Goal: Transaction & Acquisition: Purchase product/service

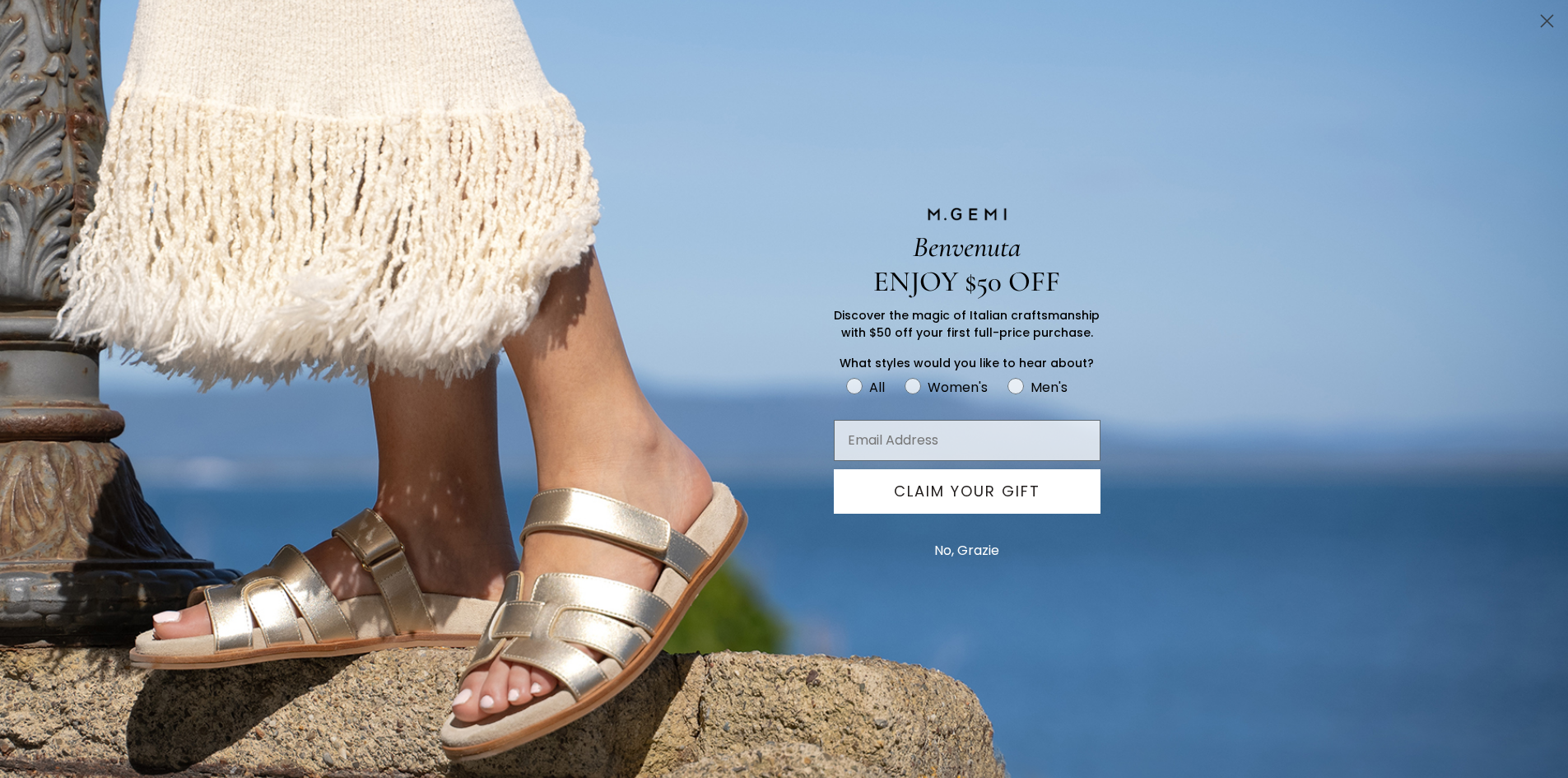
click at [985, 550] on button "No, Grazie" at bounding box center [966, 551] width 81 height 42
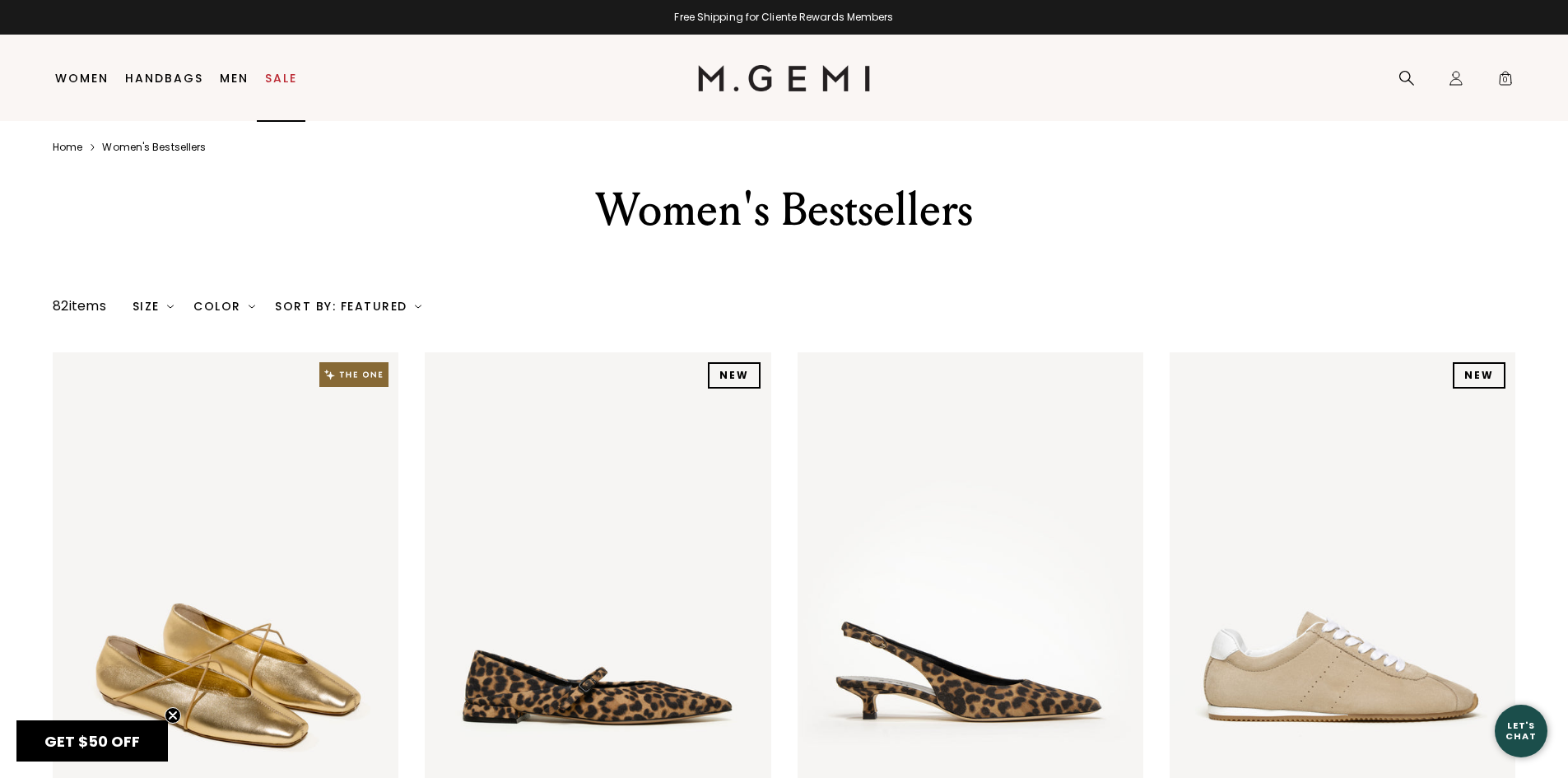
click at [277, 94] on li "Sale" at bounding box center [281, 79] width 48 height 87
click at [274, 80] on link "Sale" at bounding box center [281, 78] width 32 height 13
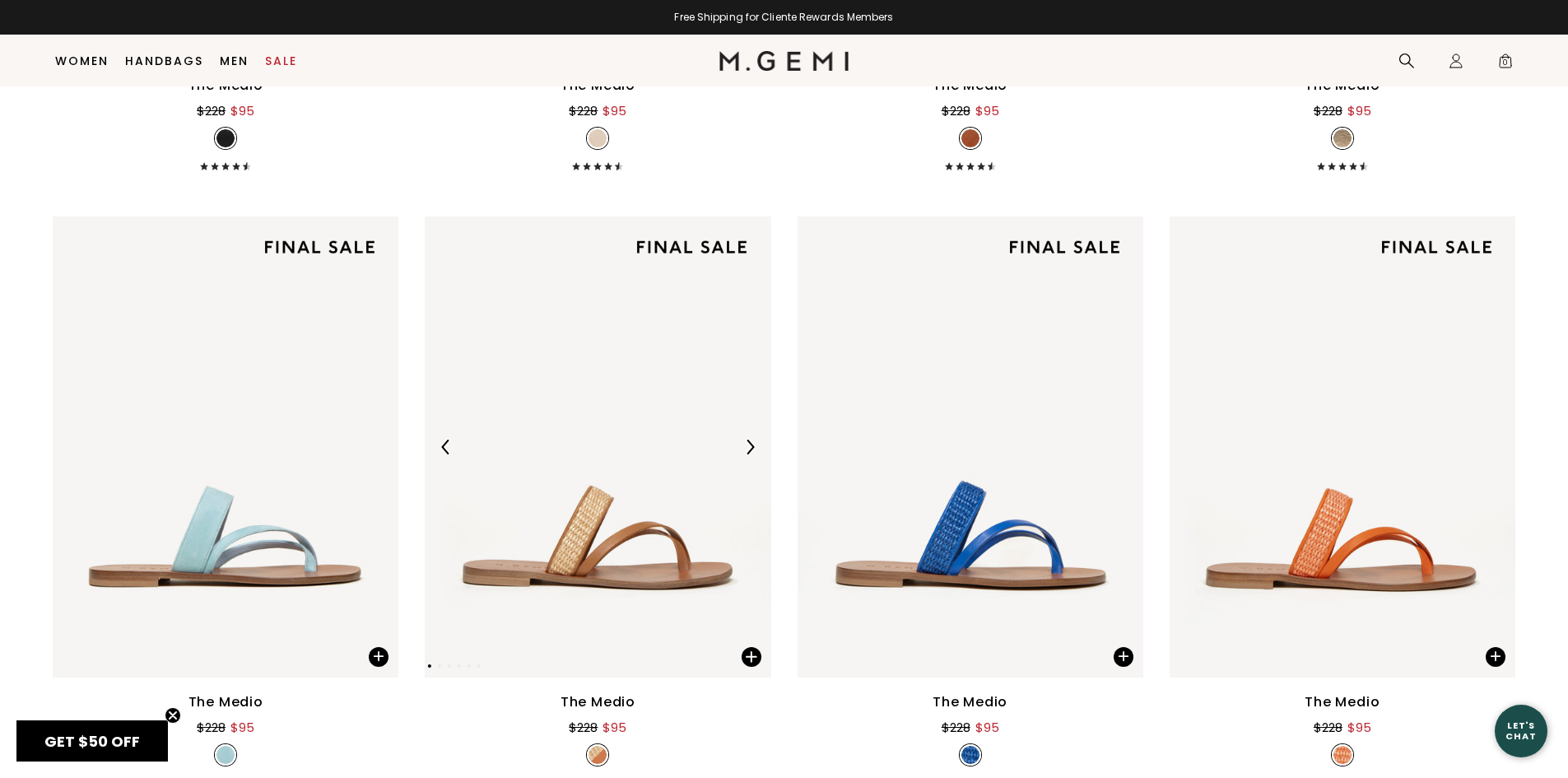
scroll to position [1201, 0]
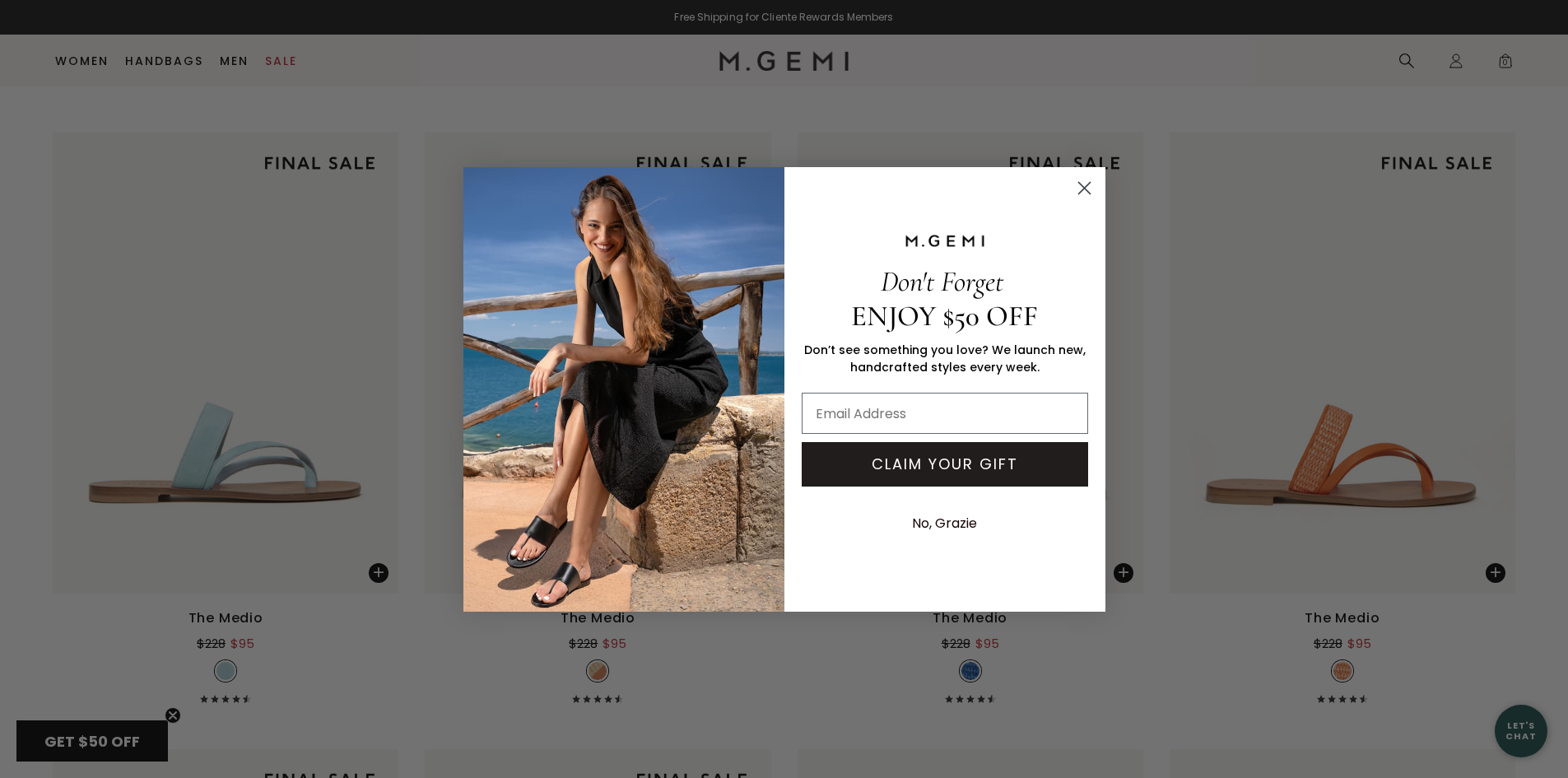
click at [94, 59] on div "Close dialog Don't Forget ENJOY $50 OFF Don’t see something you love? We launch…" at bounding box center [784, 389] width 1568 height 778
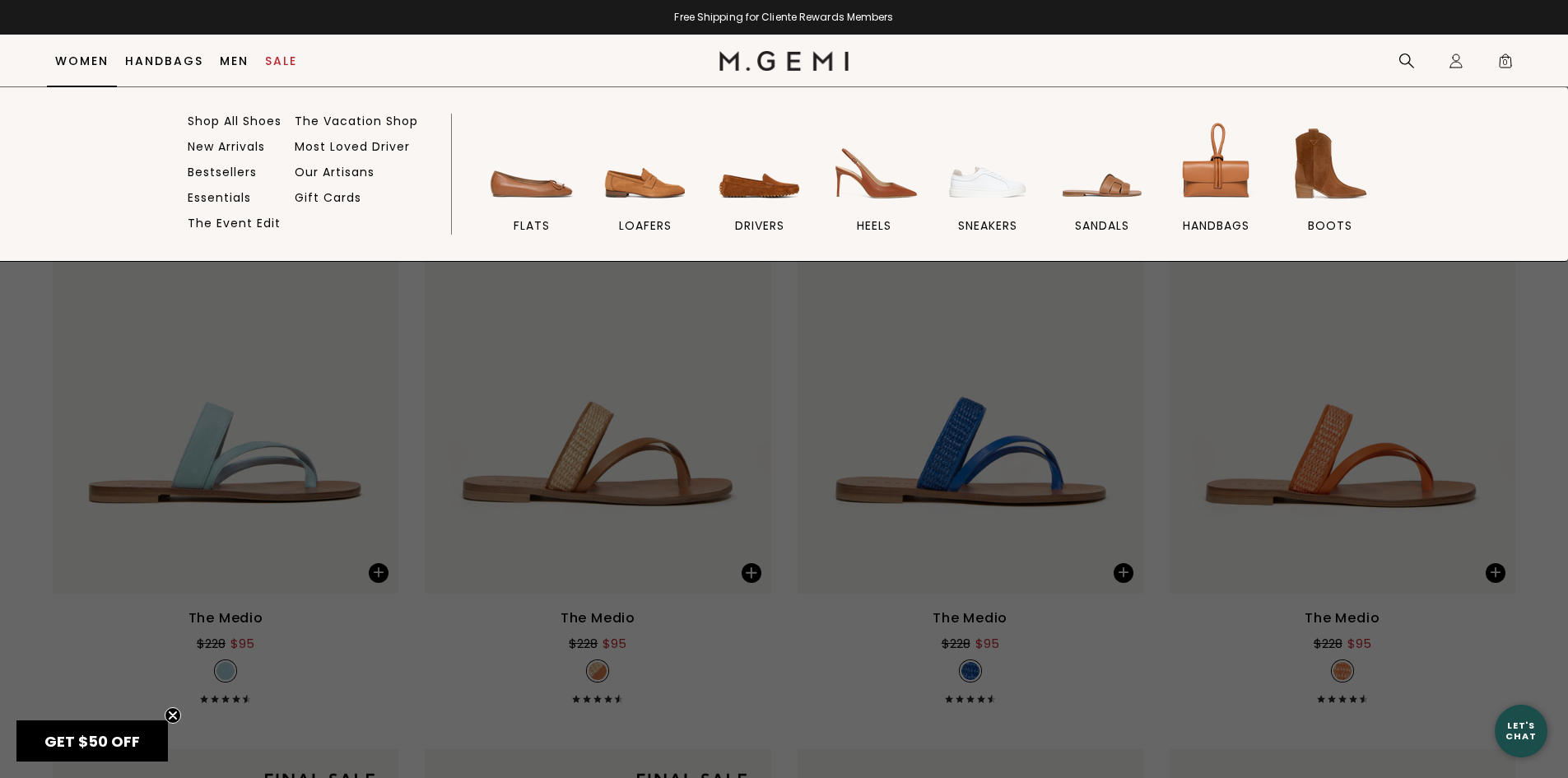
click at [94, 59] on link "Women" at bounding box center [82, 61] width 54 height 13
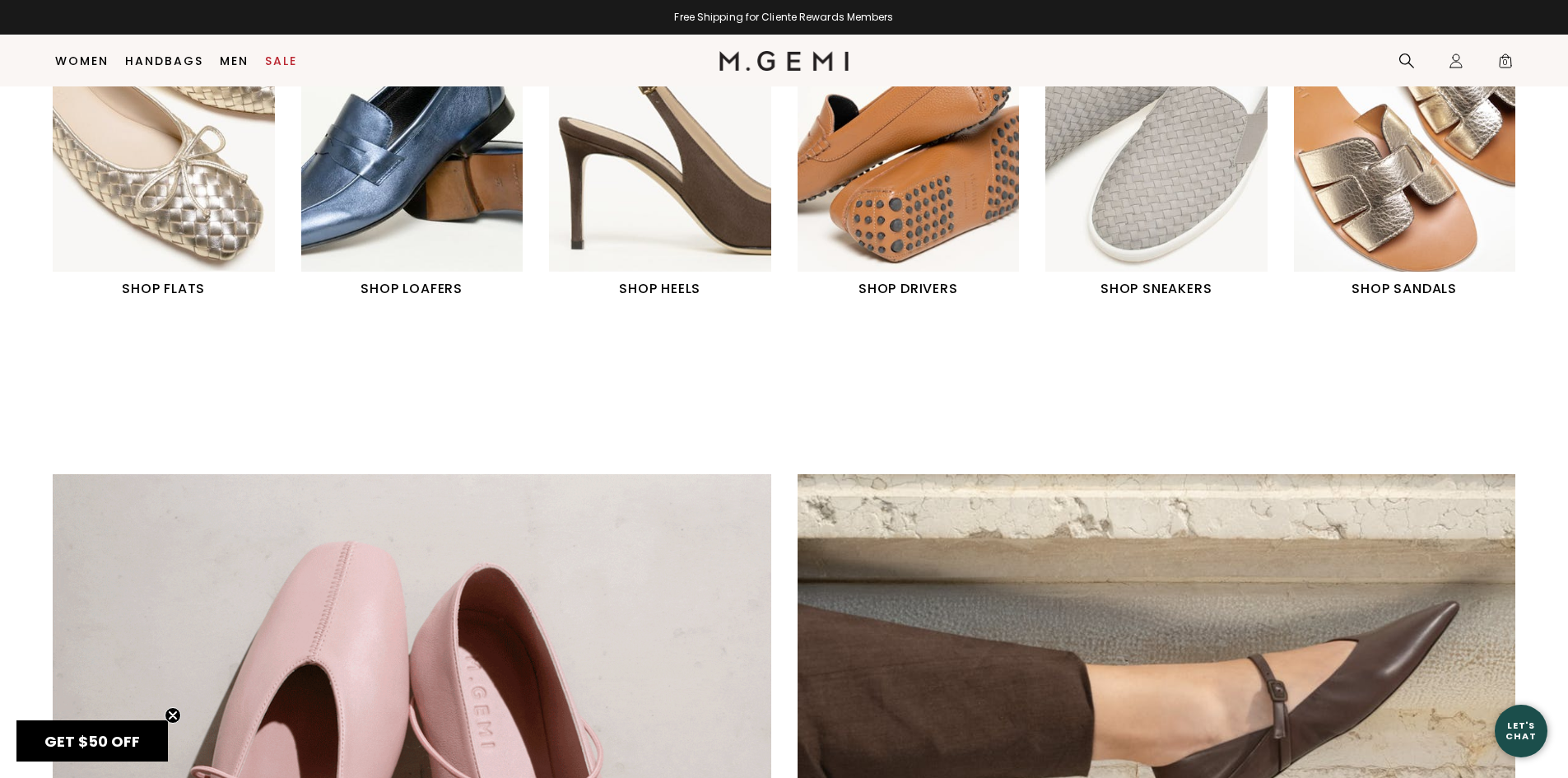
scroll to position [706, 0]
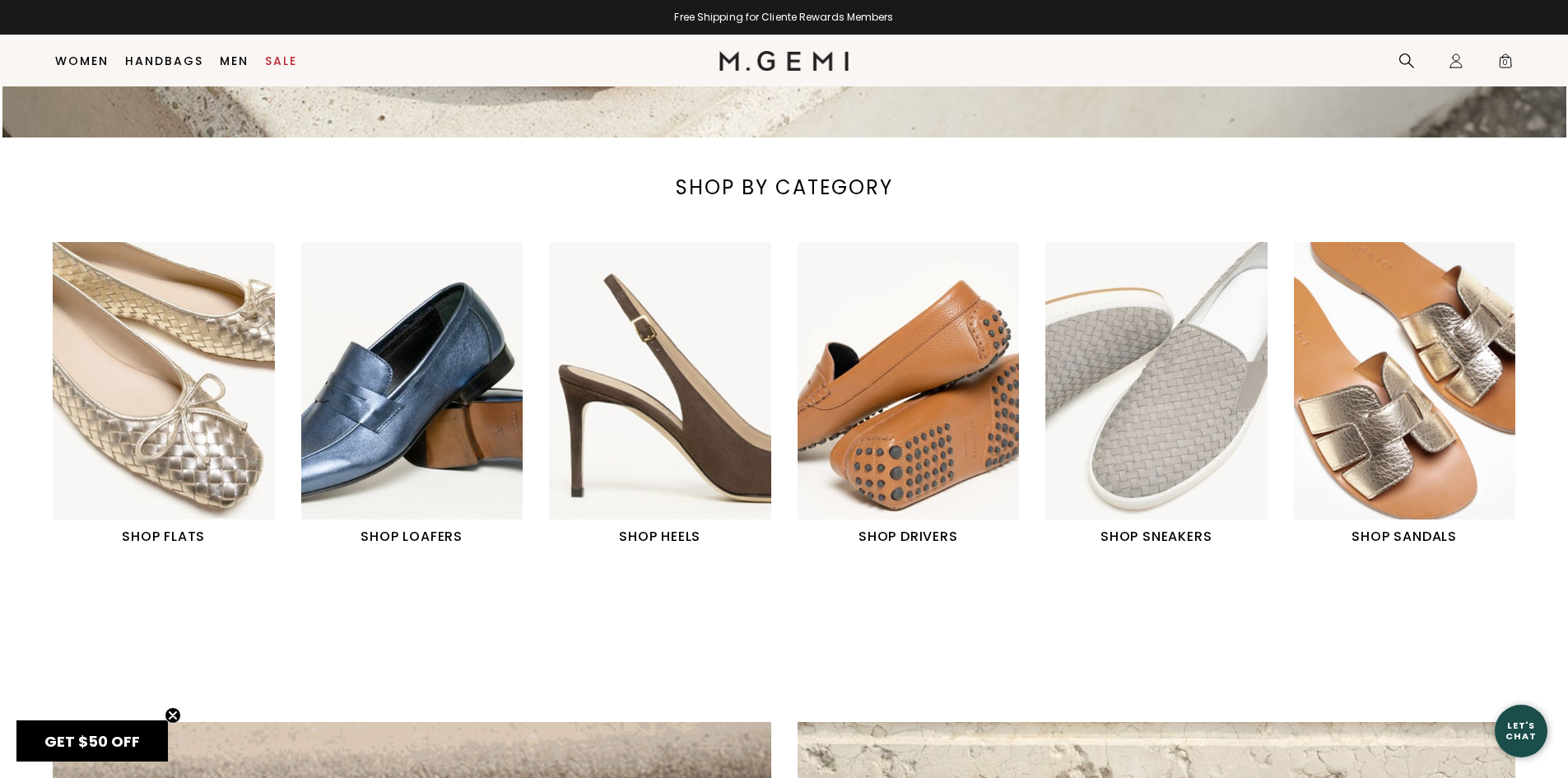
click at [420, 388] on img "2 / 6" at bounding box center [412, 380] width 223 height 277
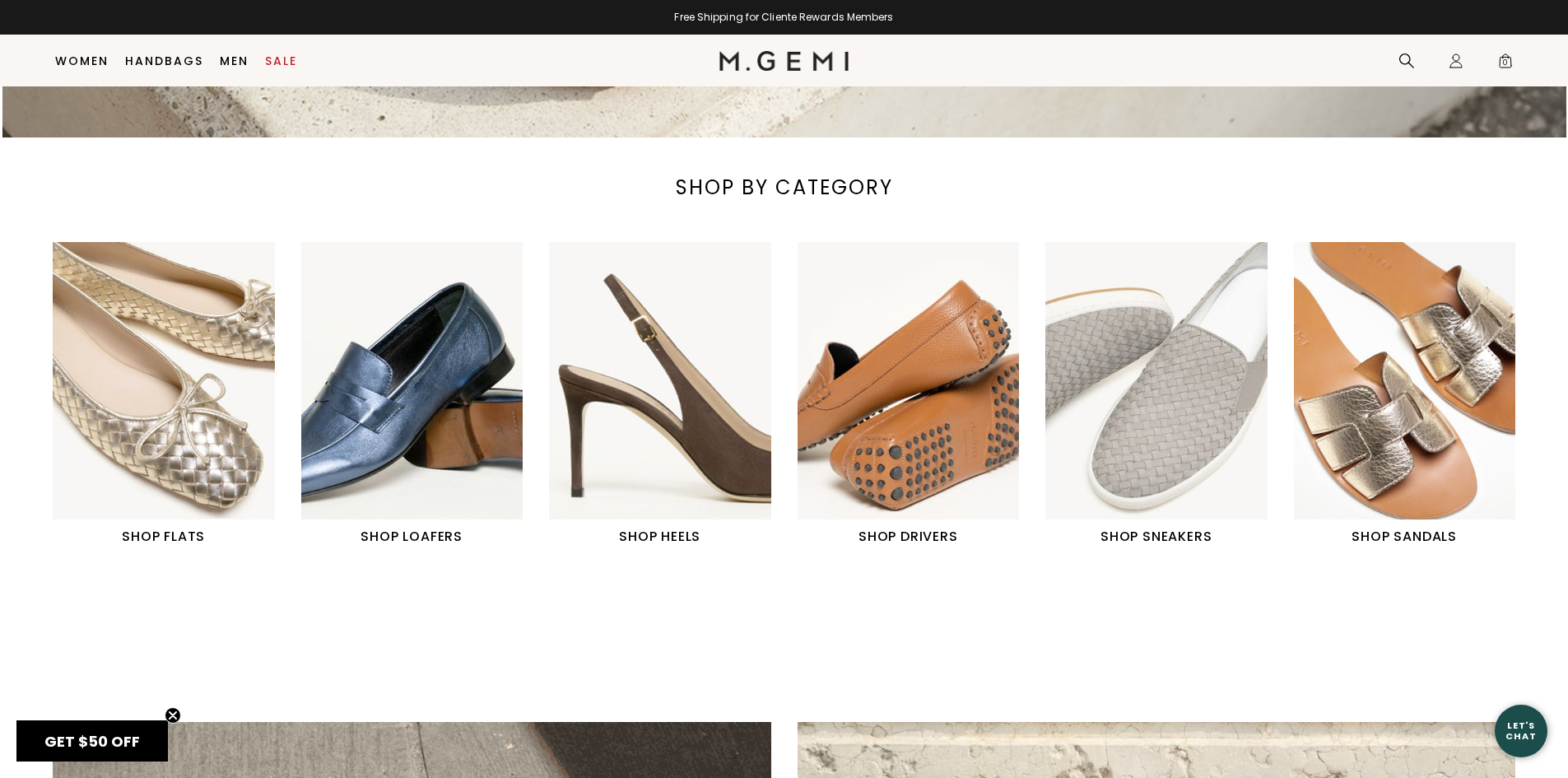
click at [922, 462] on img "4 / 6" at bounding box center [908, 380] width 223 height 277
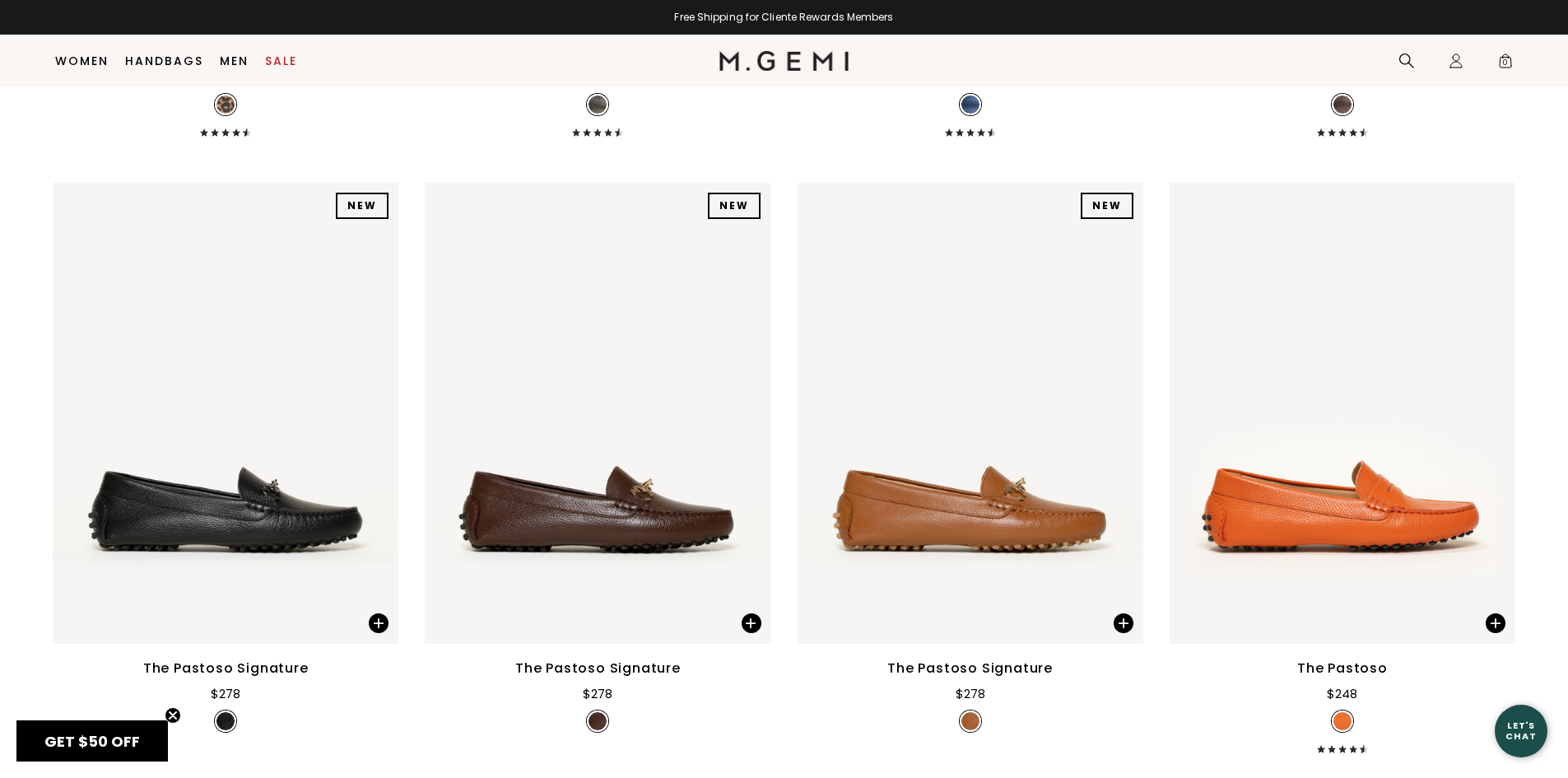
scroll to position [2765, 0]
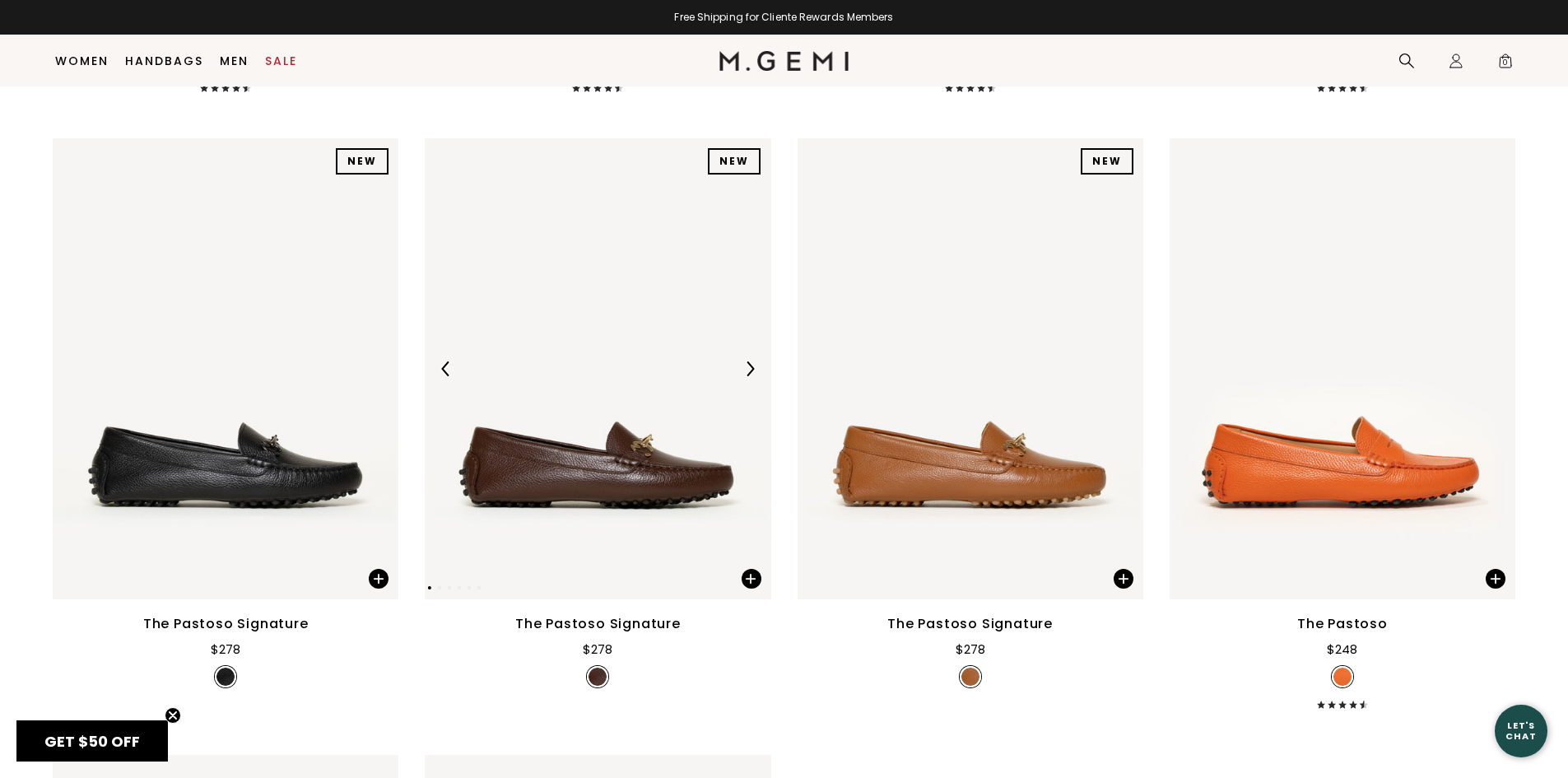
click at [739, 356] on div at bounding box center [750, 369] width 26 height 26
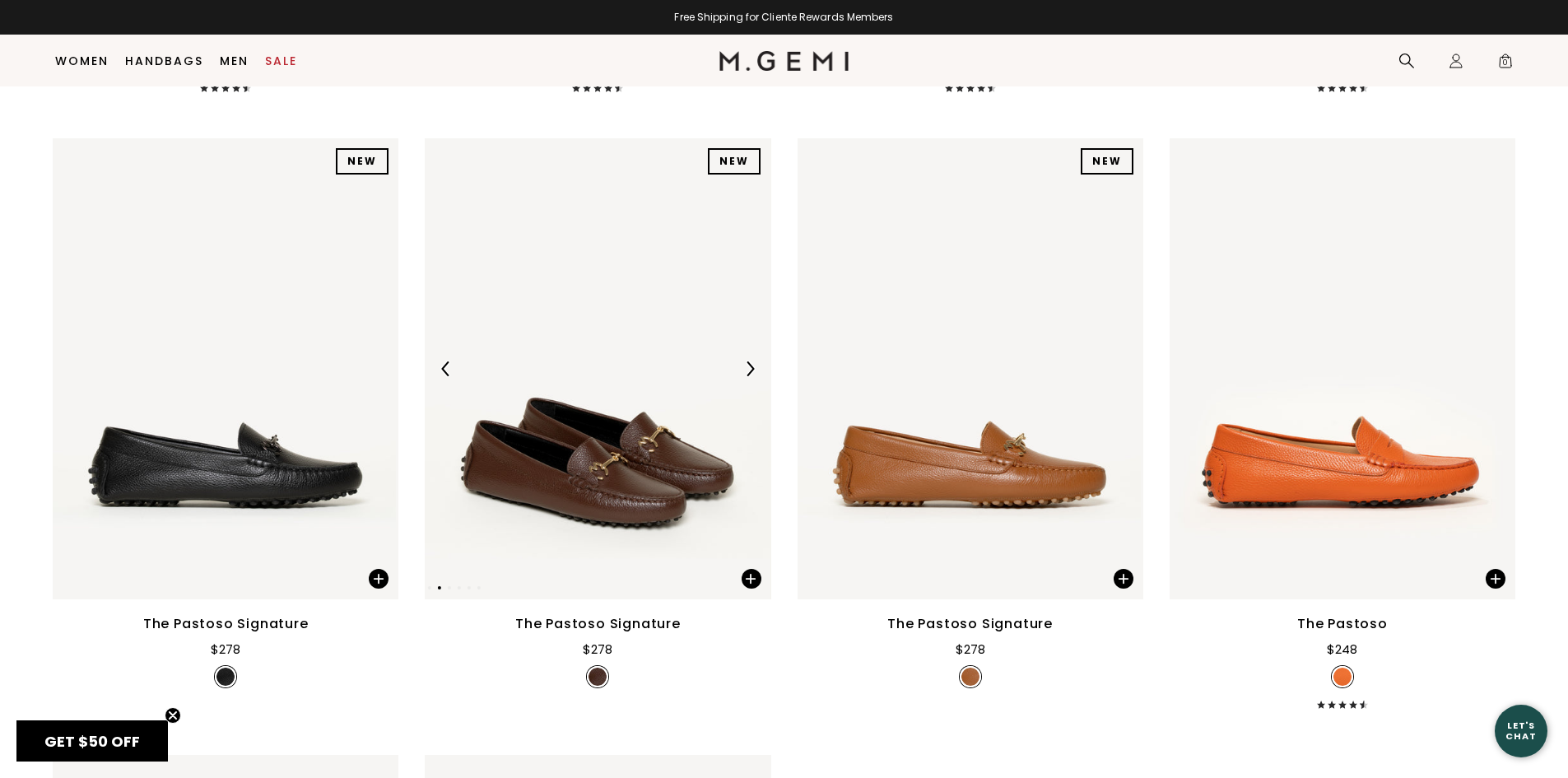
click at [739, 356] on div at bounding box center [750, 369] width 26 height 26
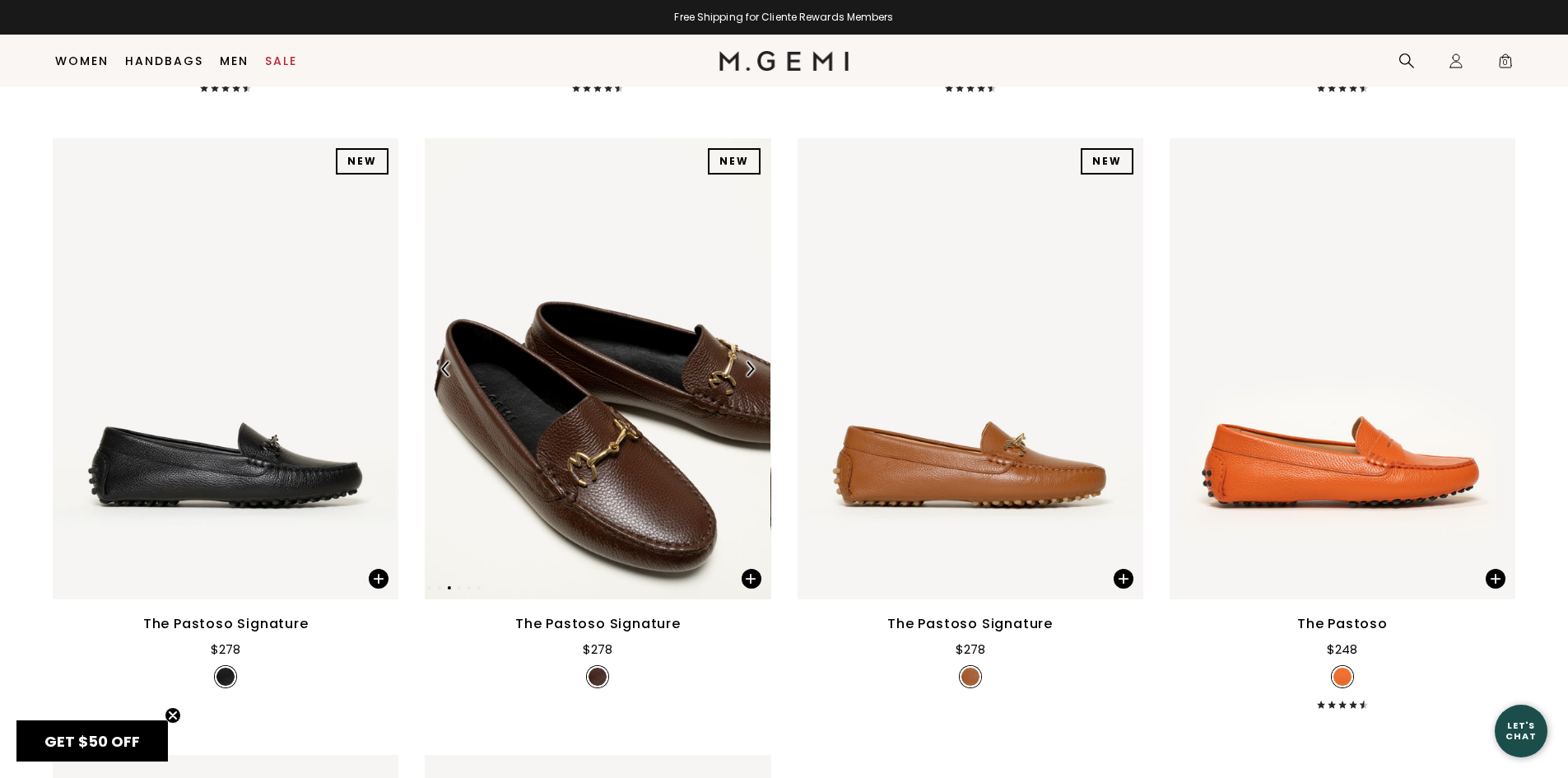
click at [739, 356] on div at bounding box center [750, 369] width 26 height 26
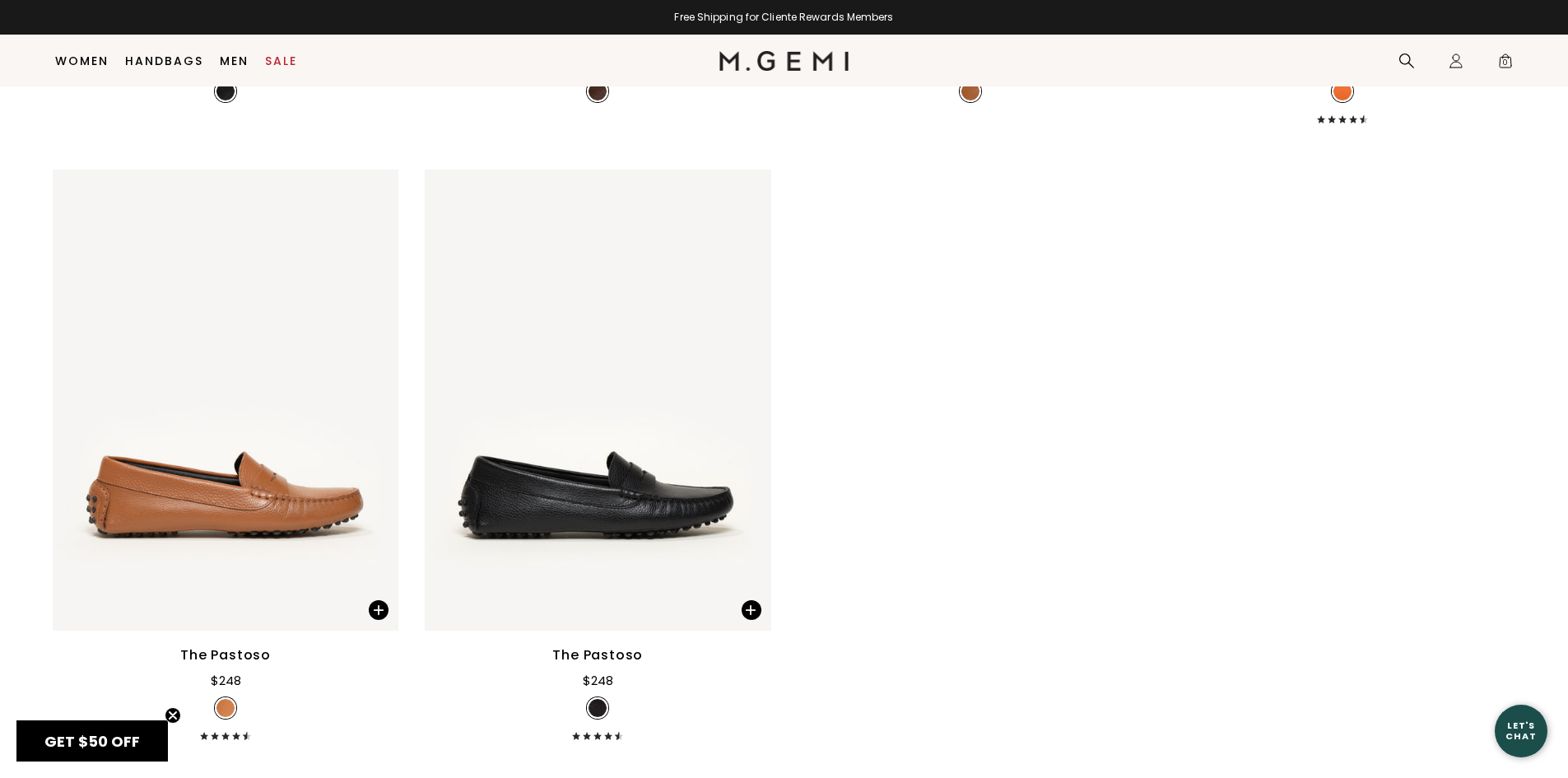
scroll to position [3506, 0]
